Goal: Task Accomplishment & Management: Use online tool/utility

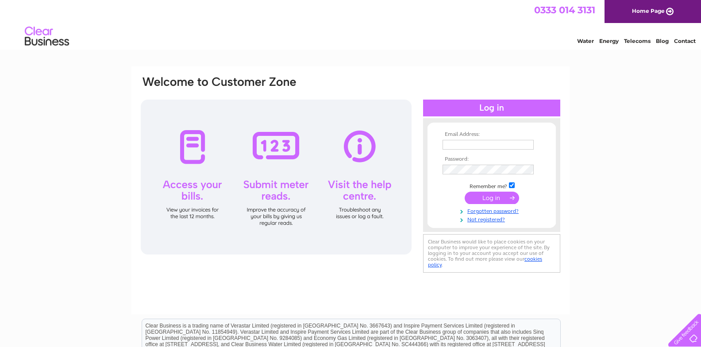
type input "Williedavie@talktalk.net"
click at [490, 196] on input "submit" at bounding box center [492, 198] width 54 height 12
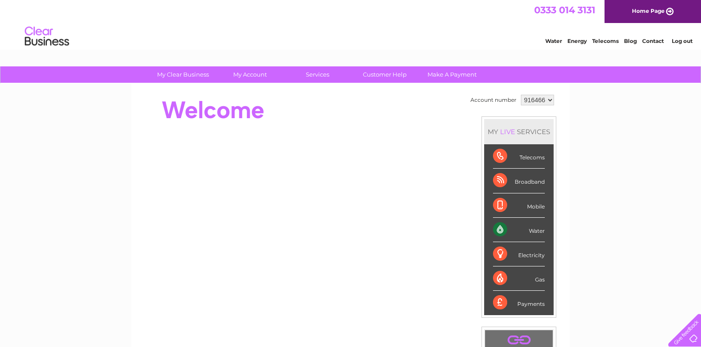
click at [551, 102] on select "916466 986667 998115" at bounding box center [537, 100] width 33 height 11
select select "998115"
click at [521, 95] on select "916466 986667 998115" at bounding box center [537, 100] width 33 height 11
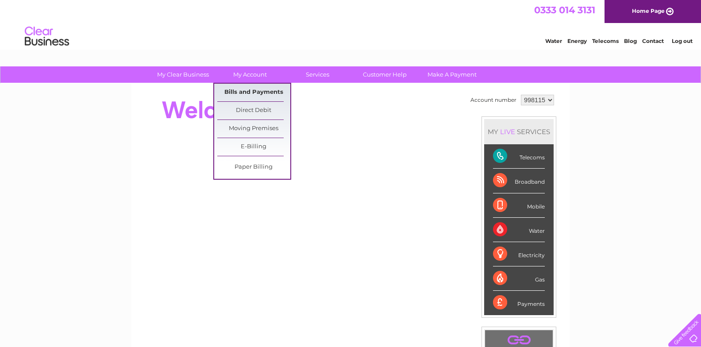
click at [243, 93] on link "Bills and Payments" at bounding box center [253, 93] width 73 height 18
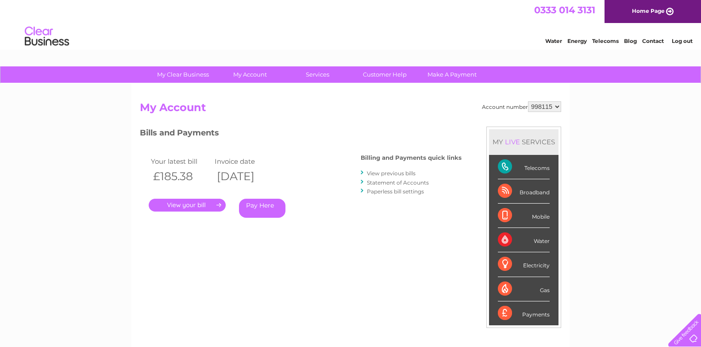
click at [556, 106] on select "916466 986667 998115" at bounding box center [544, 106] width 33 height 11
select select "986667"
click at [528, 101] on select "916466 986667 998115" at bounding box center [544, 106] width 33 height 11
click at [193, 205] on link "." at bounding box center [187, 205] width 77 height 13
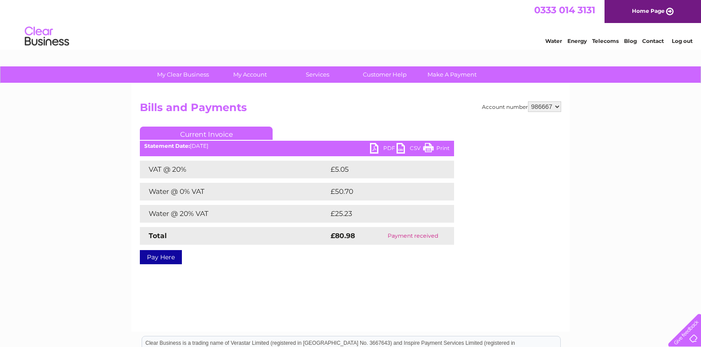
click at [386, 147] on link "PDF" at bounding box center [383, 149] width 27 height 13
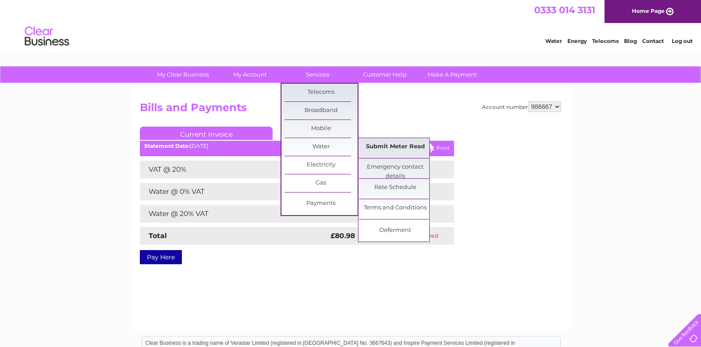
click at [399, 142] on link "Submit Meter Read" at bounding box center [395, 147] width 73 height 18
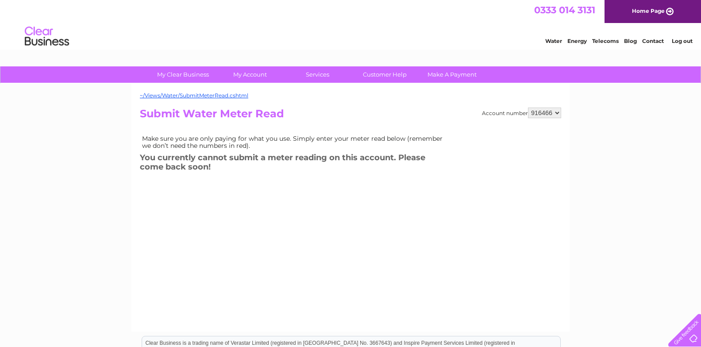
click at [559, 111] on select "916466 986667 998115" at bounding box center [544, 113] width 33 height 11
select select "986667"
click at [528, 108] on select "916466 986667 998115" at bounding box center [544, 113] width 33 height 11
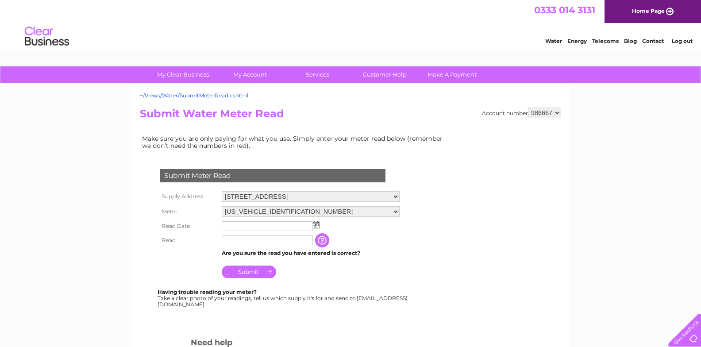
click at [315, 223] on img at bounding box center [316, 224] width 7 height 7
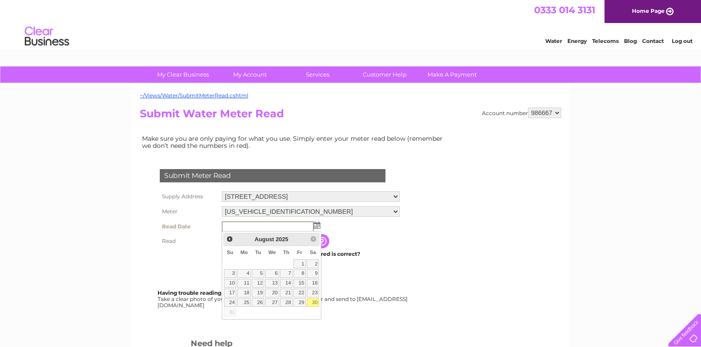
click at [313, 300] on link "30" at bounding box center [313, 302] width 12 height 9
type input "[DATE]"
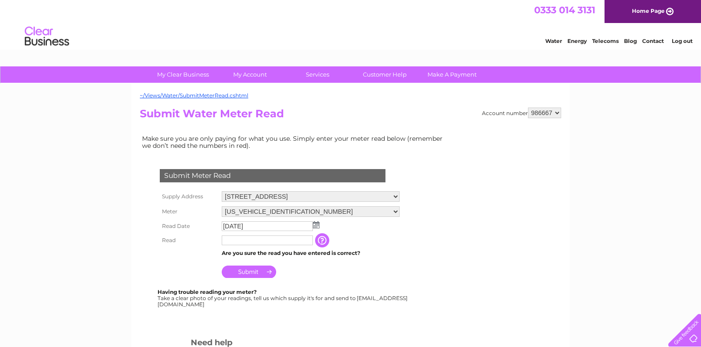
click at [275, 242] on input "text" at bounding box center [267, 241] width 91 height 10
type input "160"
click at [256, 273] on input "Submit" at bounding box center [249, 273] width 54 height 12
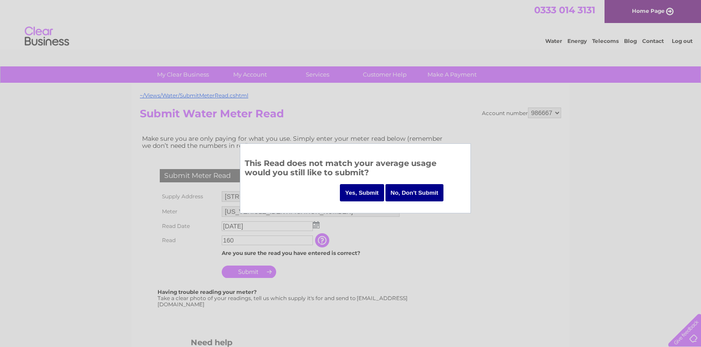
click at [362, 190] on input "Yes, Submit" at bounding box center [362, 192] width 44 height 17
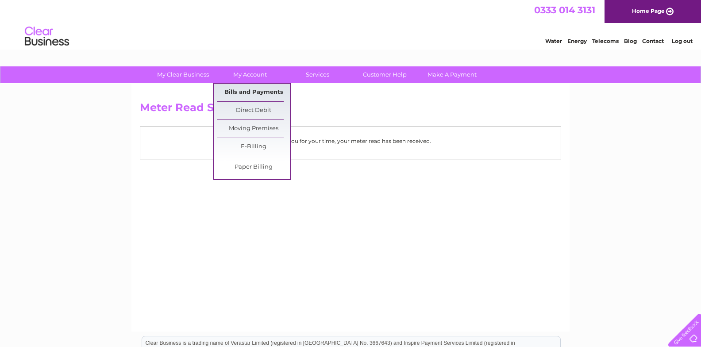
click at [257, 90] on link "Bills and Payments" at bounding box center [253, 93] width 73 height 18
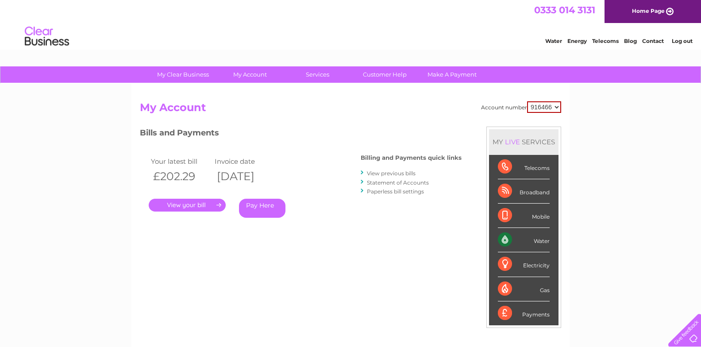
click at [196, 201] on link "." at bounding box center [187, 205] width 77 height 13
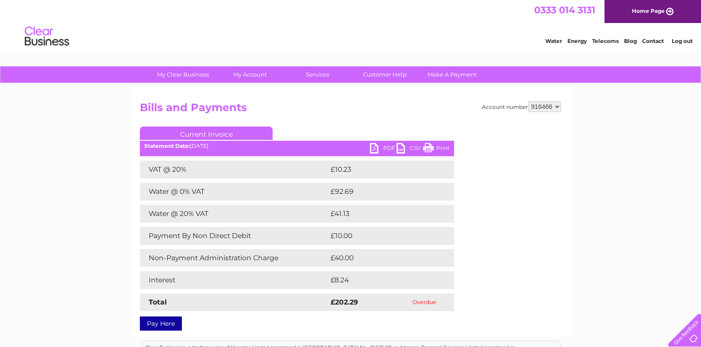
click at [386, 148] on link "PDF" at bounding box center [383, 149] width 27 height 13
click at [559, 104] on select "916466 986667 998115" at bounding box center [544, 106] width 33 height 11
select select "986667"
click at [528, 101] on select "916466 986667 998115" at bounding box center [544, 106] width 33 height 11
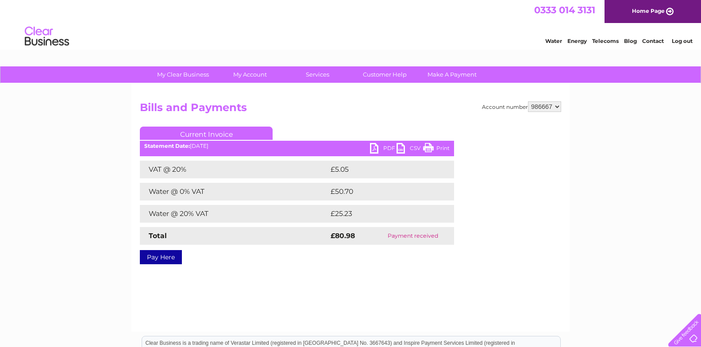
click at [384, 146] on link "PDF" at bounding box center [383, 149] width 27 height 13
click at [557, 106] on select "916466 986667 998115" at bounding box center [544, 106] width 33 height 11
select select "998115"
click at [528, 101] on select "916466 986667 998115" at bounding box center [544, 106] width 33 height 11
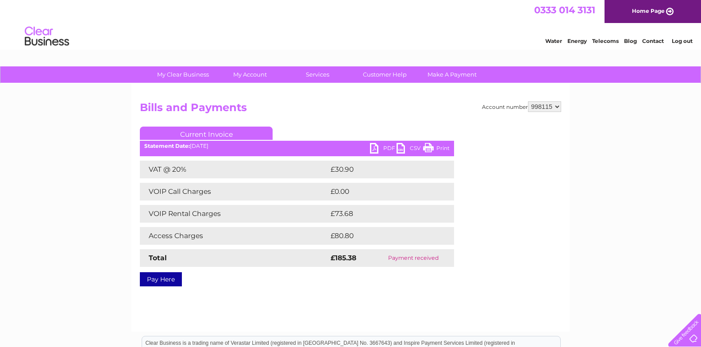
click at [388, 147] on link "PDF" at bounding box center [383, 149] width 27 height 13
